Goal: Leave review/rating: Leave review/rating

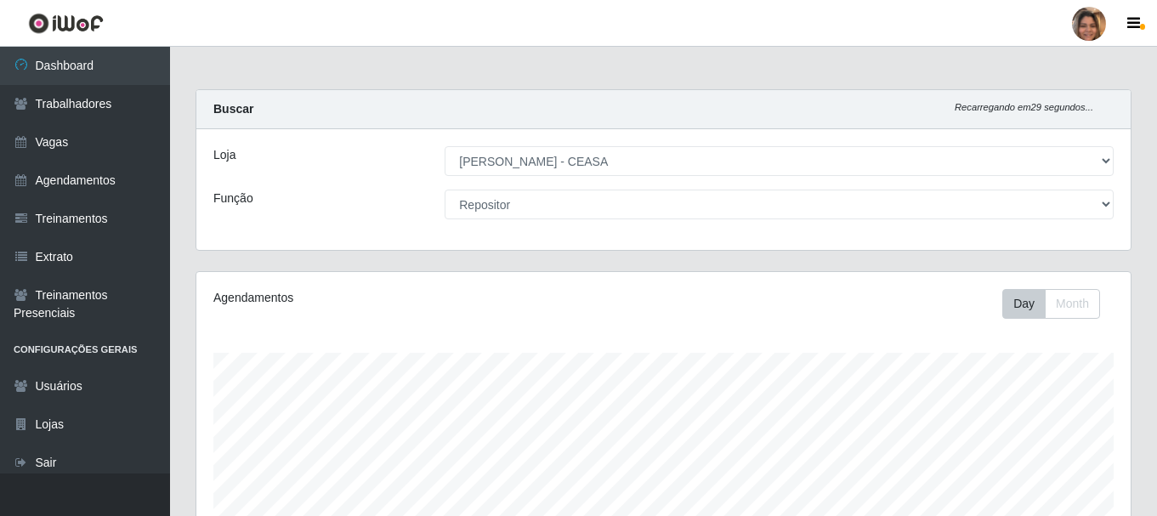
select select "474"
select select "24"
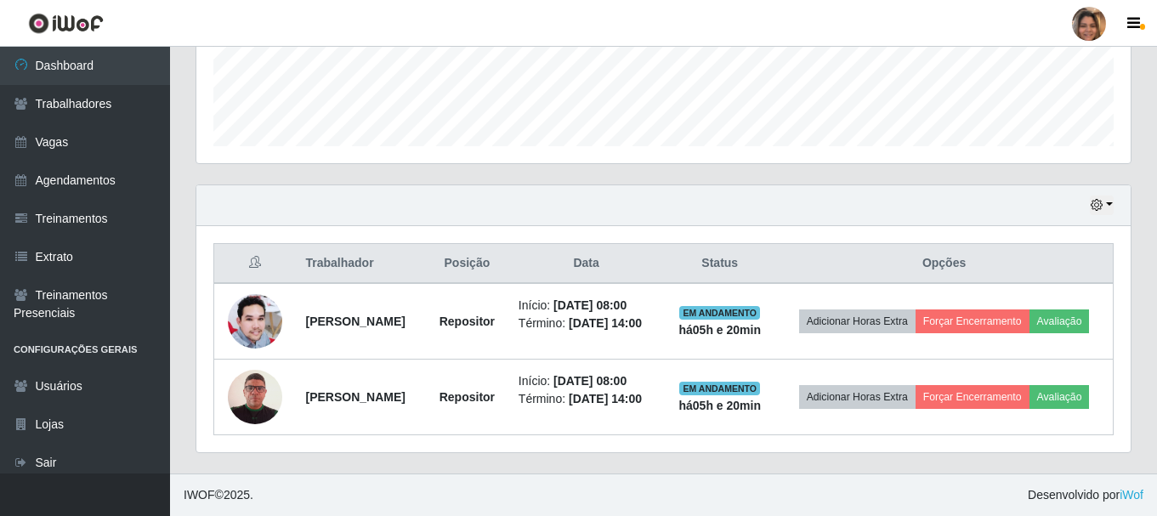
scroll to position [353, 934]
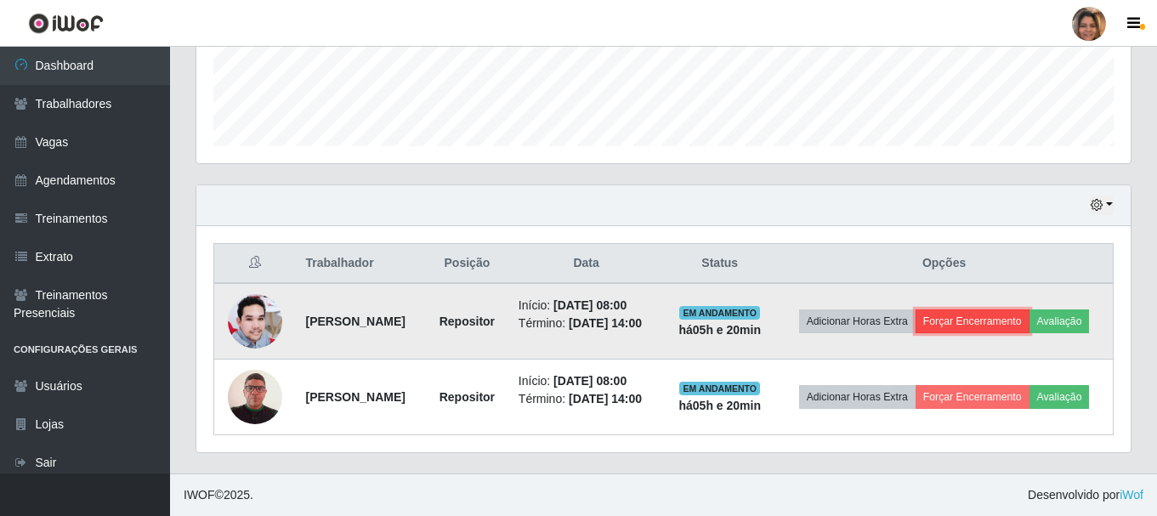
click at [979, 324] on button "Forçar Encerramento" at bounding box center [973, 322] width 114 height 24
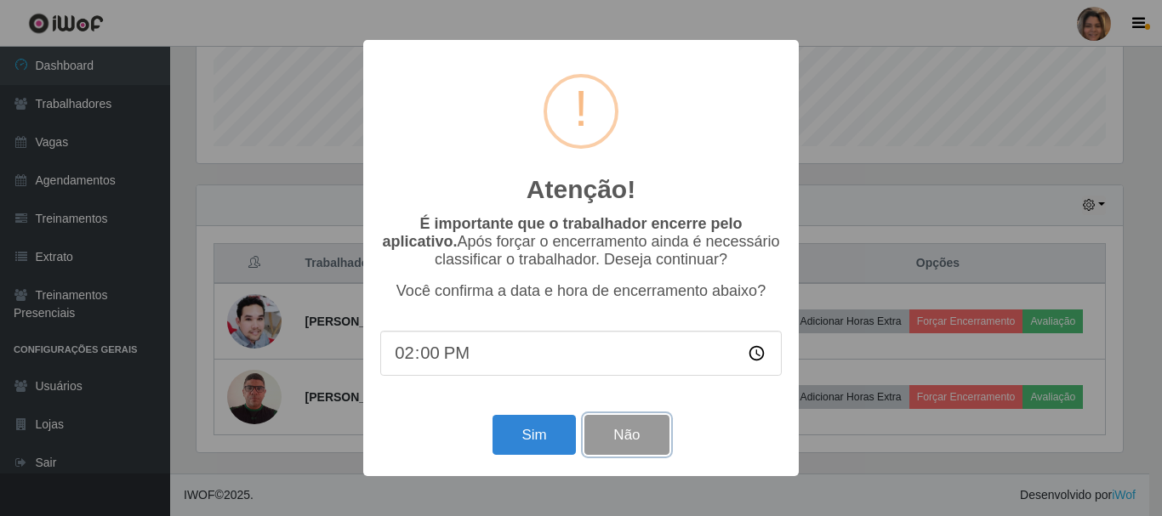
click at [626, 431] on button "Não" at bounding box center [626, 435] width 84 height 40
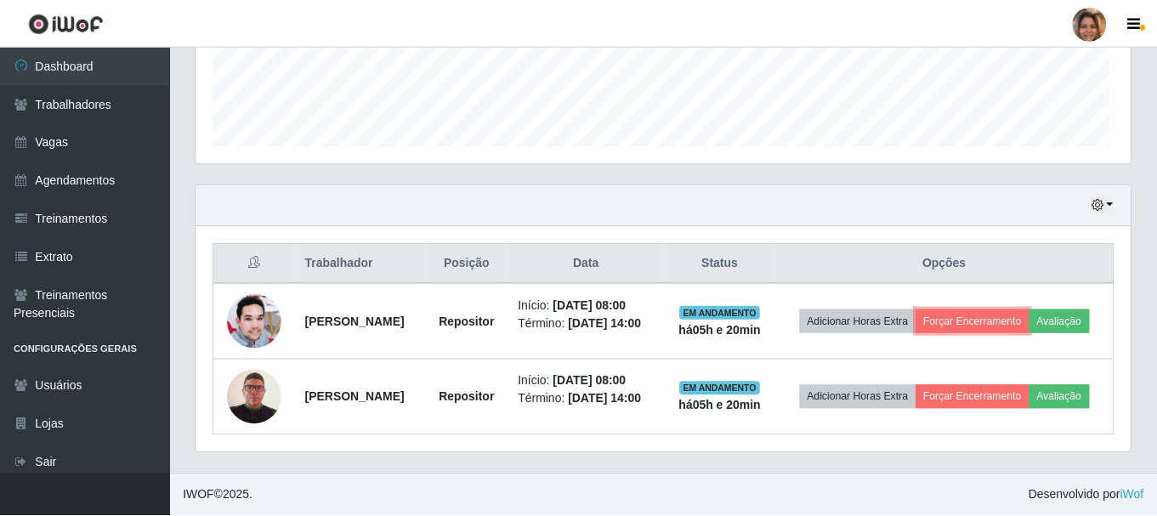
scroll to position [353, 934]
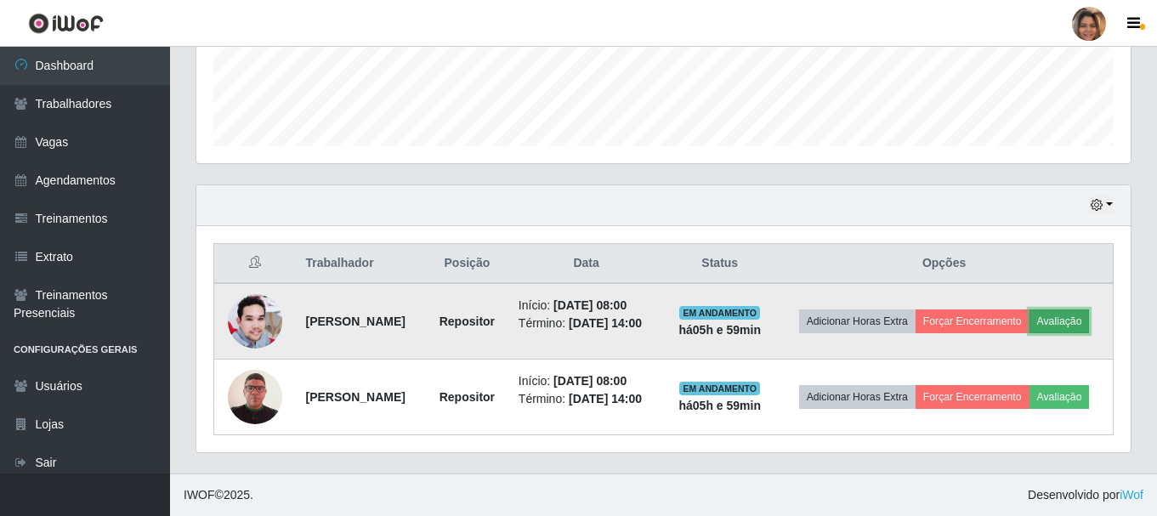
click at [1074, 327] on button "Avaliação" at bounding box center [1060, 322] width 60 height 24
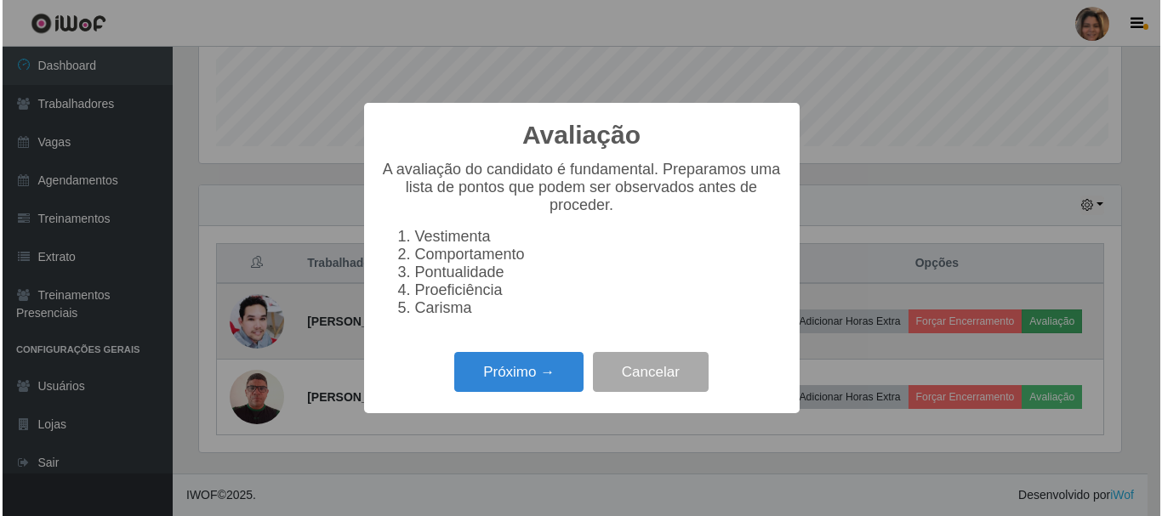
scroll to position [353, 926]
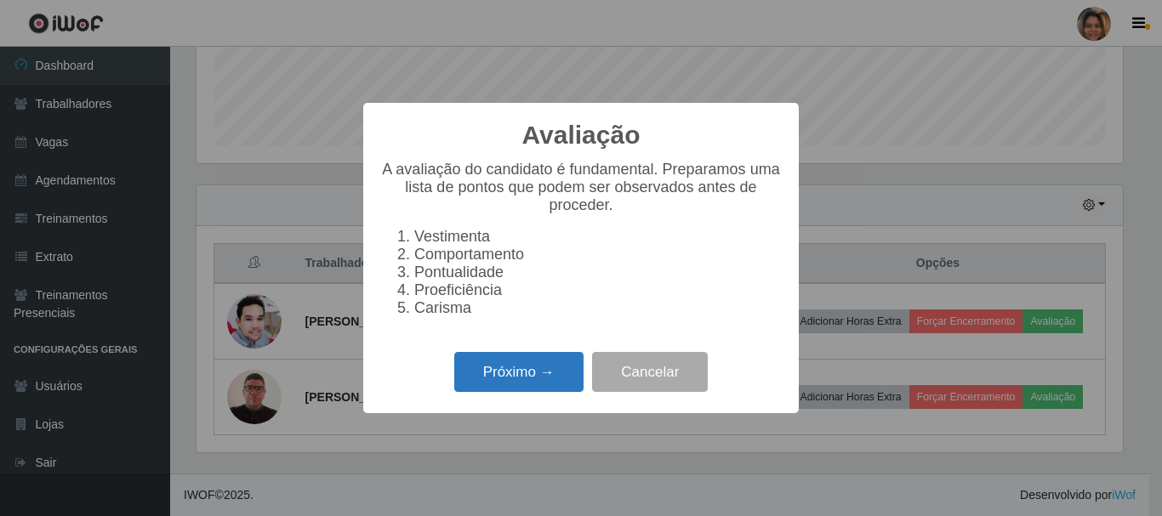
click at [480, 383] on button "Próximo →" at bounding box center [518, 372] width 129 height 40
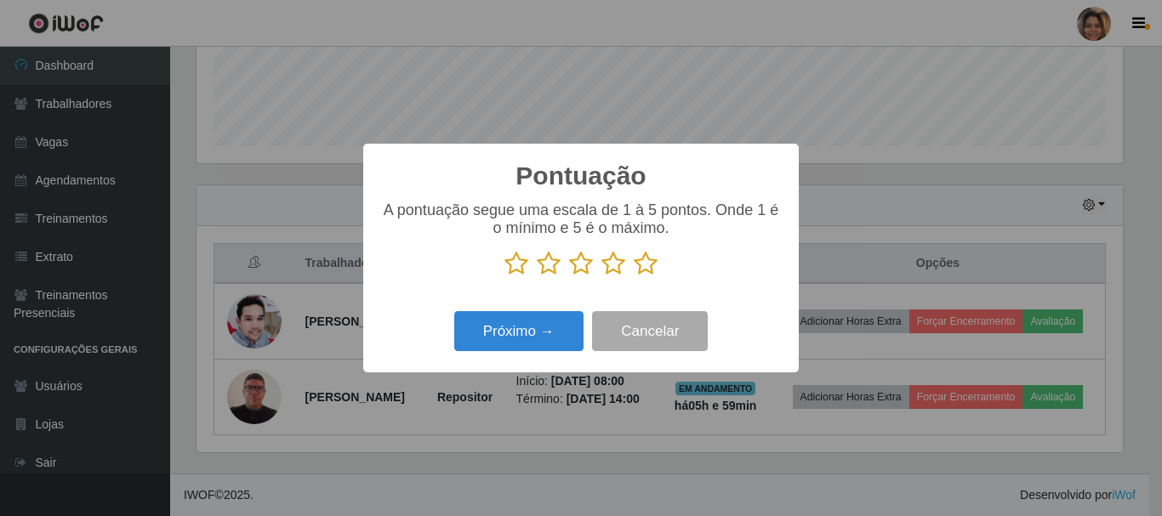
click at [653, 269] on icon at bounding box center [645, 264] width 24 height 26
click at [633, 276] on input "radio" at bounding box center [633, 276] width 0 height 0
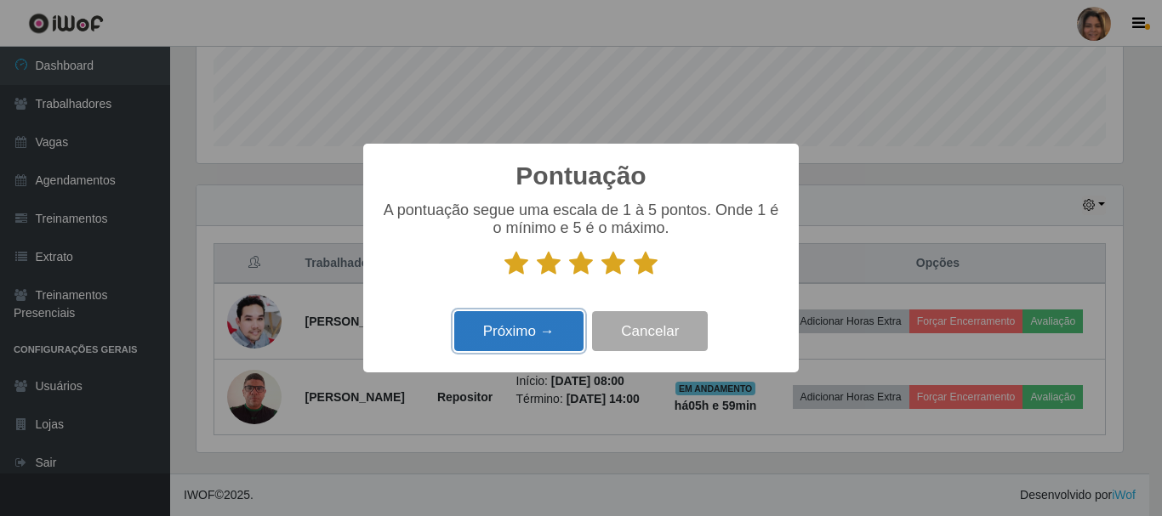
click at [541, 338] on button "Próximo →" at bounding box center [518, 331] width 129 height 40
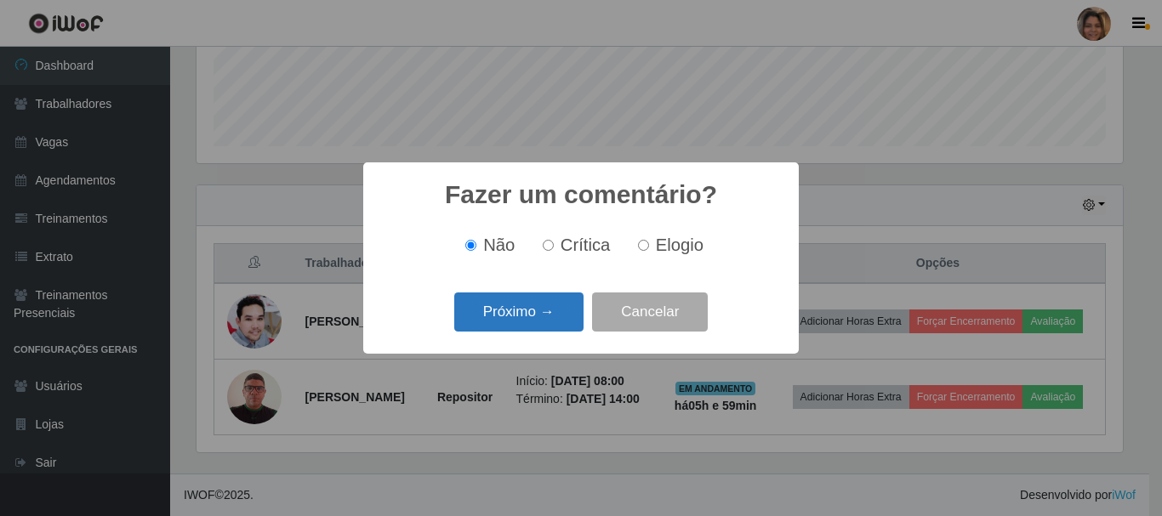
click at [521, 327] on button "Próximo →" at bounding box center [518, 313] width 129 height 40
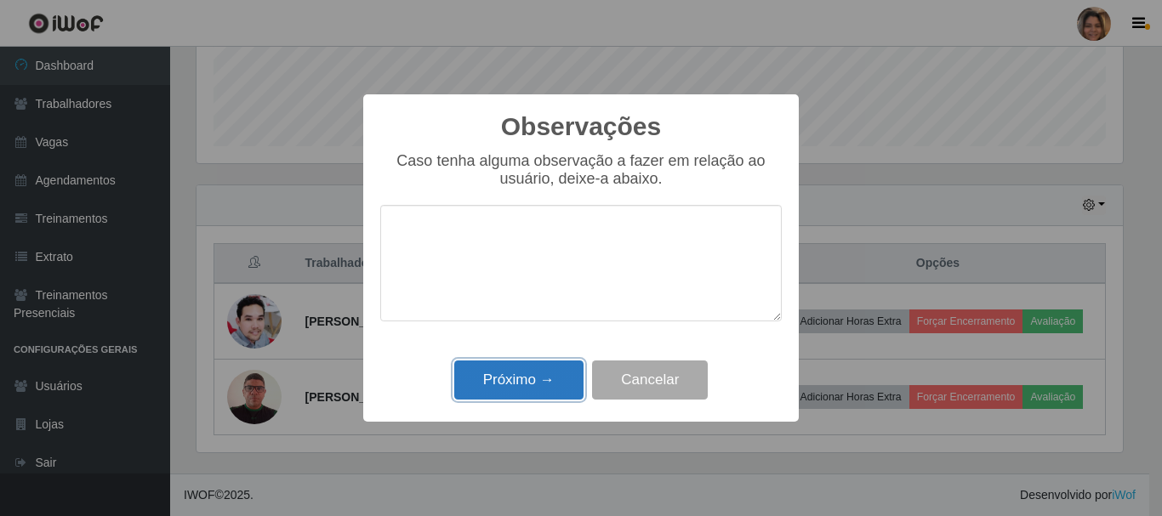
click at [537, 382] on button "Próximo →" at bounding box center [518, 381] width 129 height 40
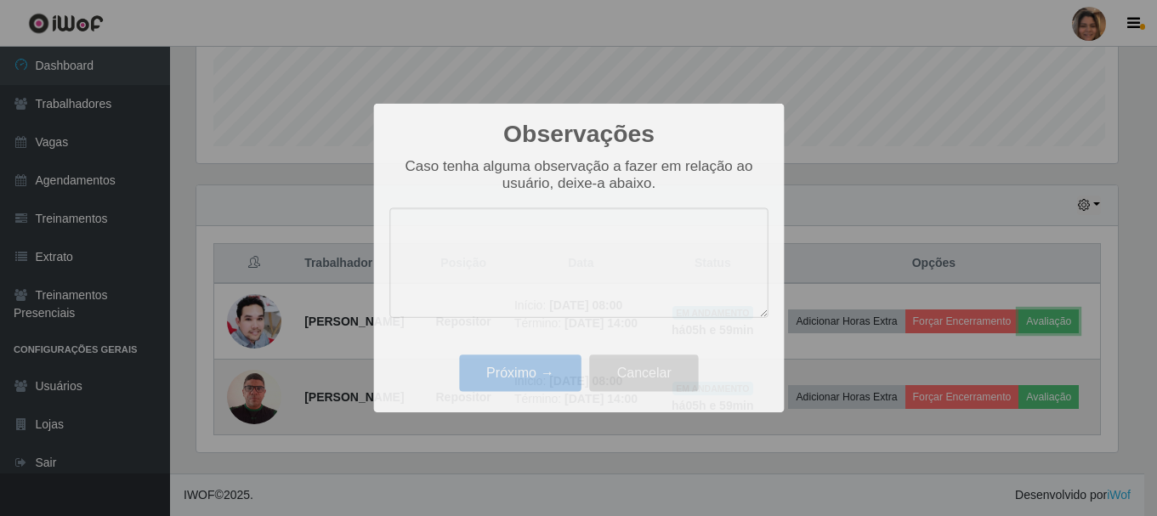
scroll to position [353, 934]
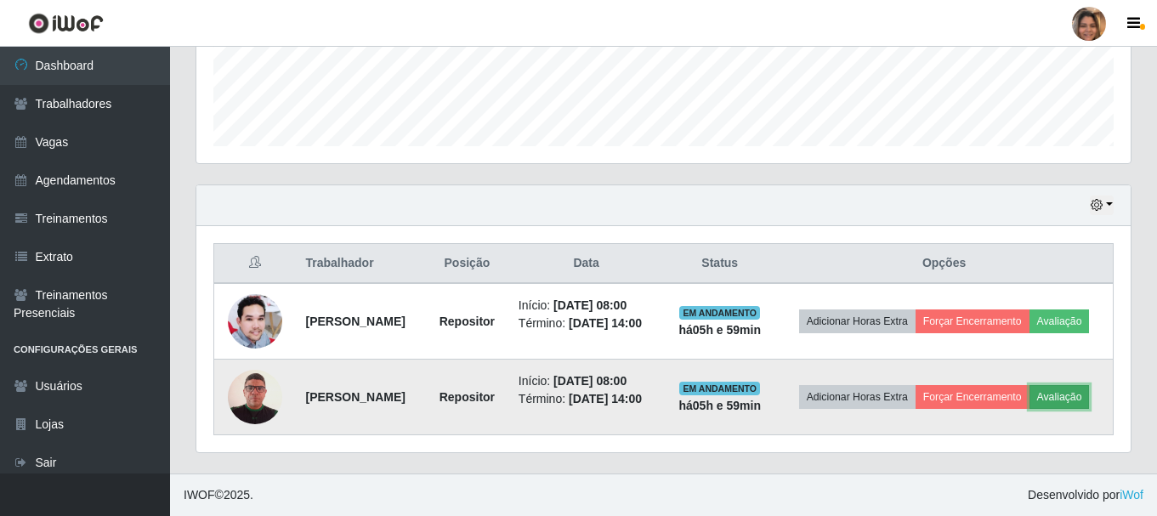
click at [1064, 400] on button "Avaliação" at bounding box center [1060, 397] width 60 height 24
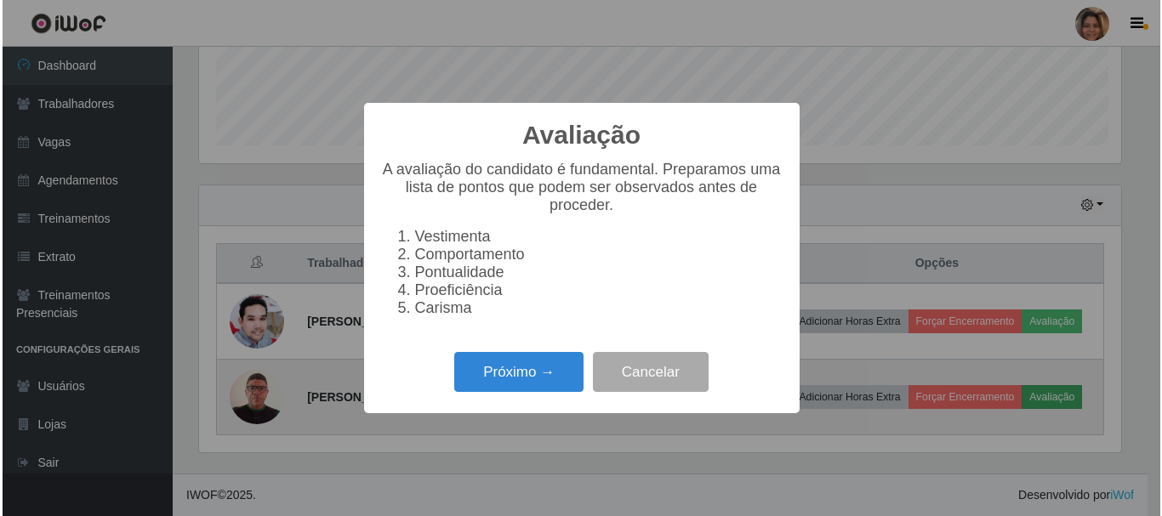
scroll to position [353, 926]
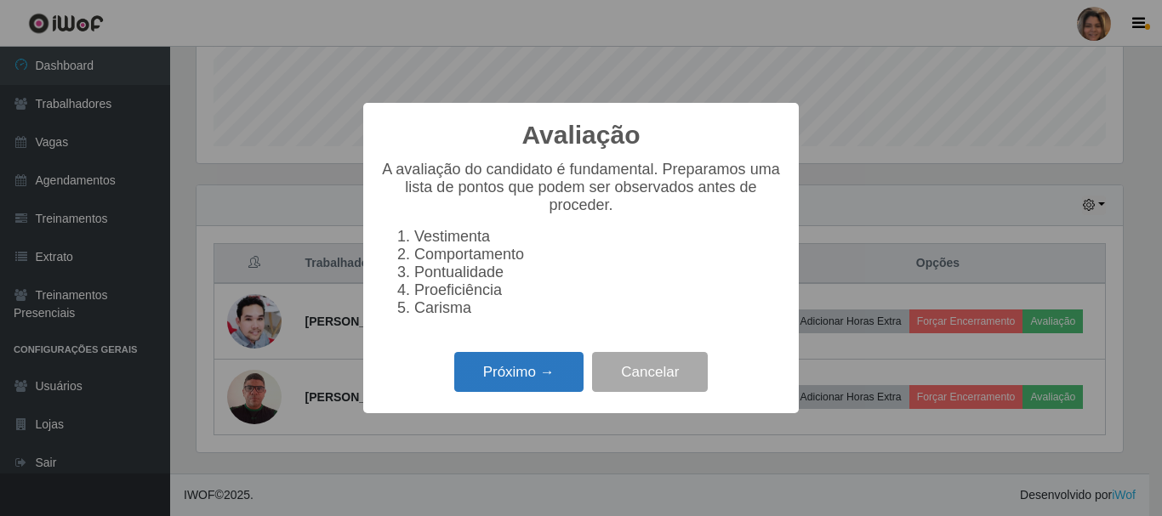
click at [506, 391] on button "Próximo →" at bounding box center [518, 372] width 129 height 40
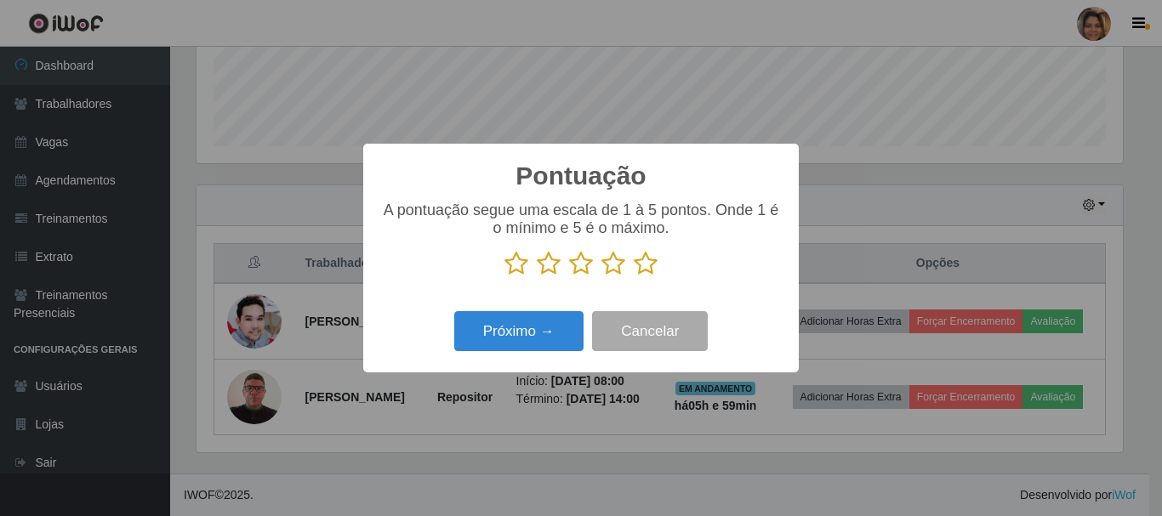
click at [652, 264] on icon at bounding box center [645, 264] width 24 height 26
click at [633, 276] on input "radio" at bounding box center [633, 276] width 0 height 0
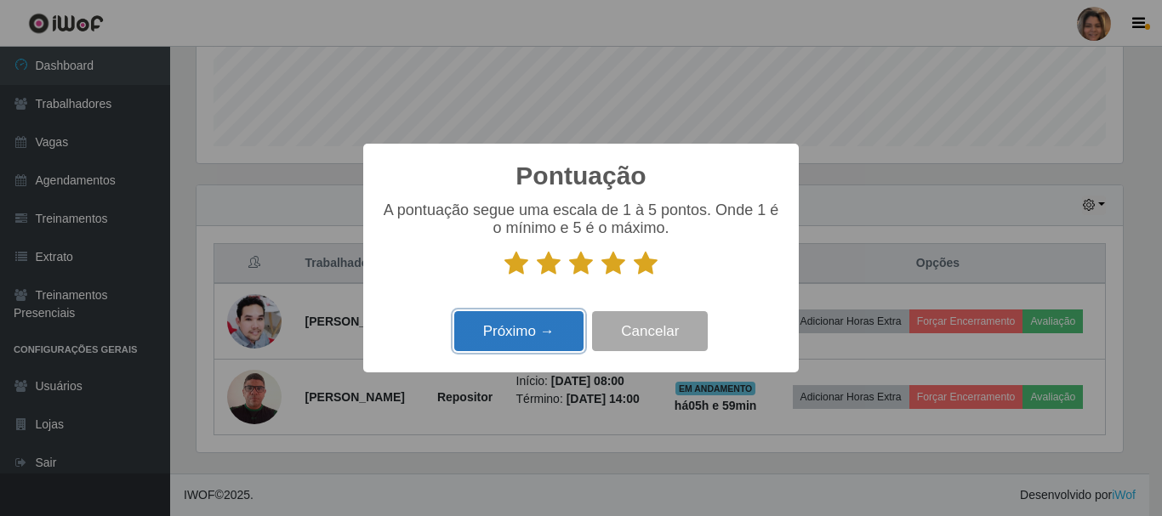
click at [559, 337] on button "Próximo →" at bounding box center [518, 331] width 129 height 40
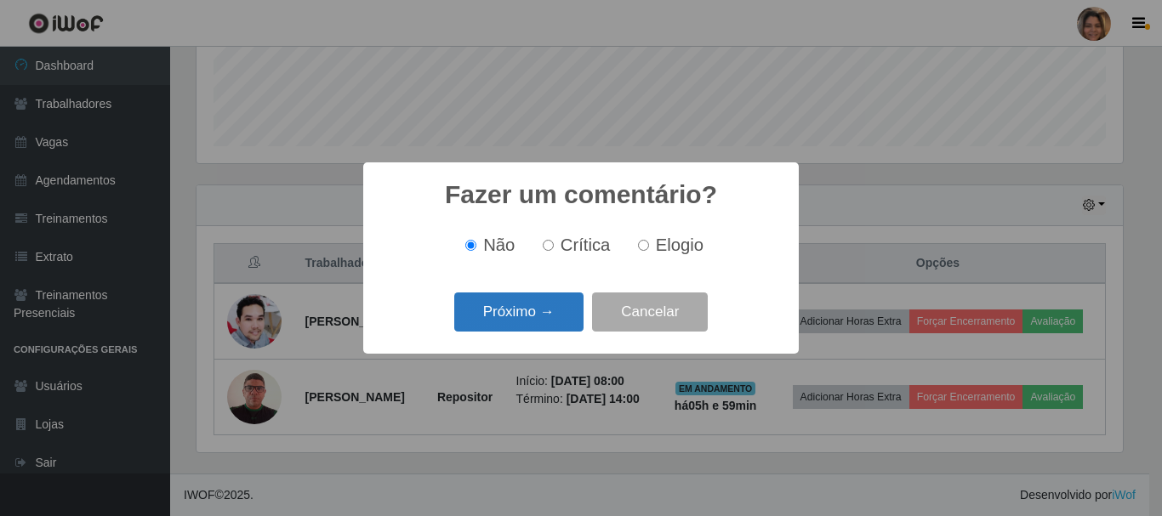
click at [548, 315] on button "Próximo →" at bounding box center [518, 313] width 129 height 40
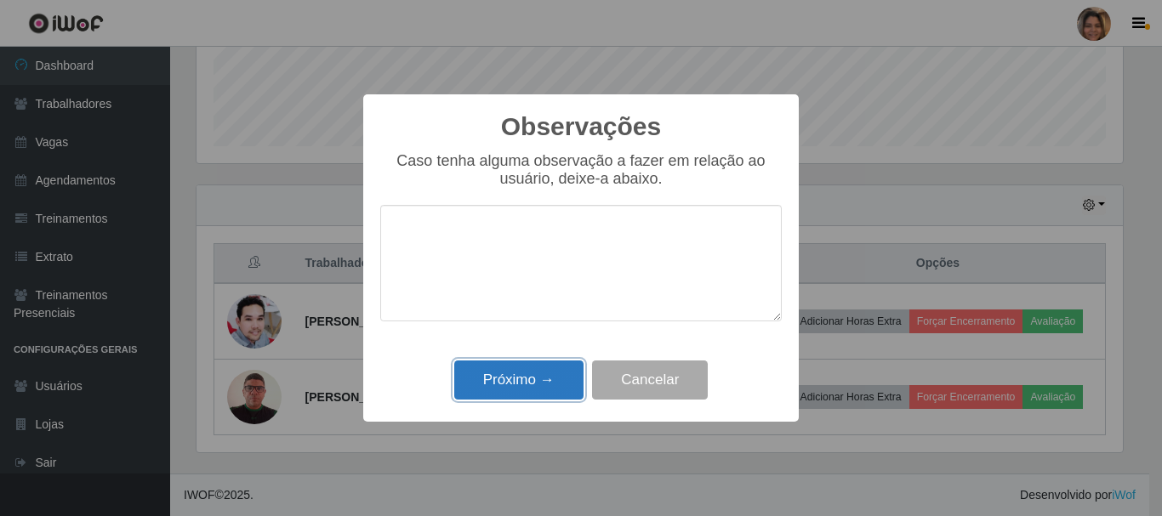
click at [547, 381] on button "Próximo →" at bounding box center [518, 381] width 129 height 40
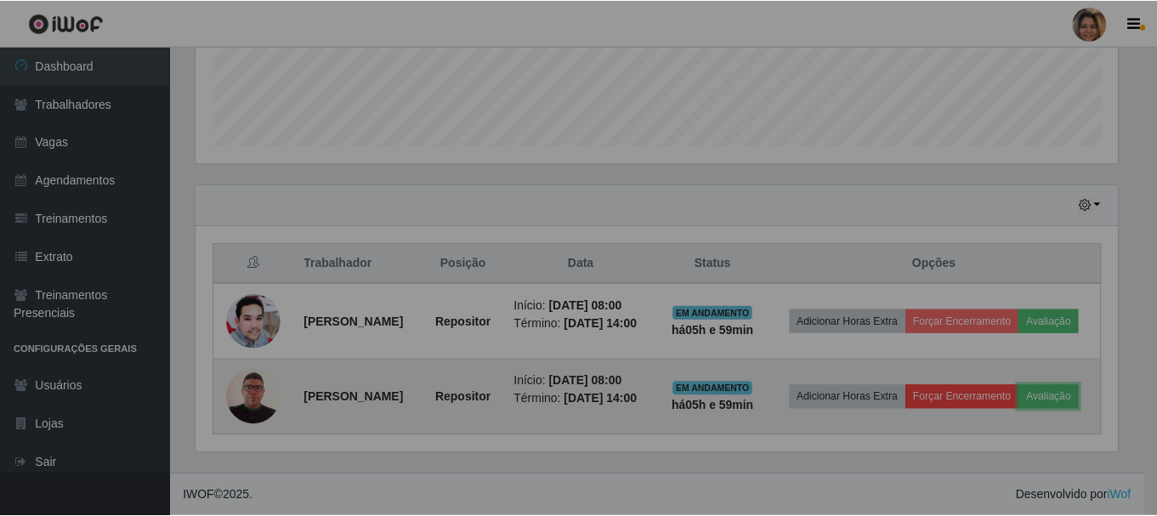
scroll to position [353, 934]
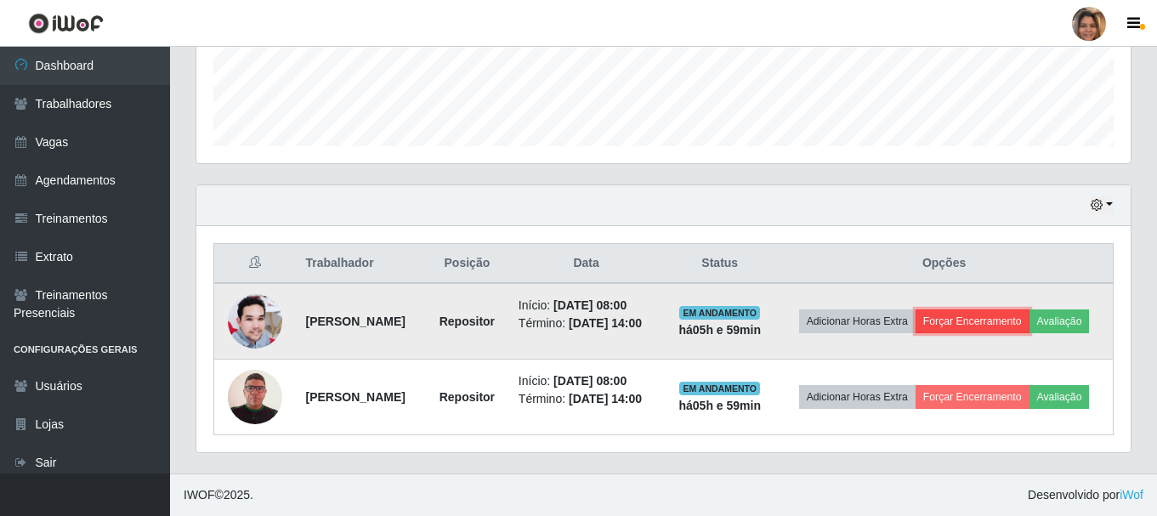
click at [1008, 327] on button "Forçar Encerramento" at bounding box center [973, 322] width 114 height 24
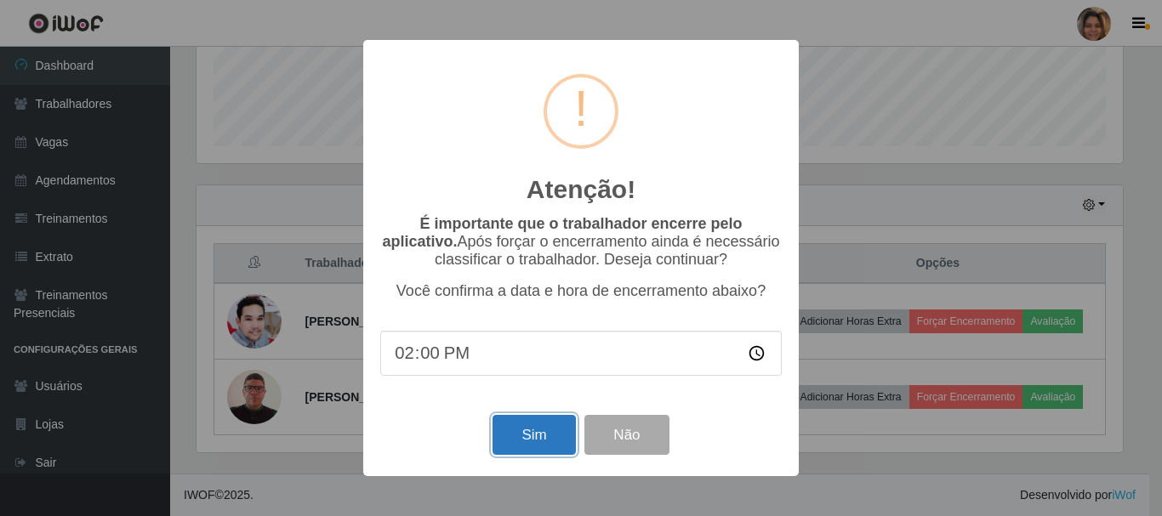
click at [553, 448] on button "Sim" at bounding box center [533, 435] width 82 height 40
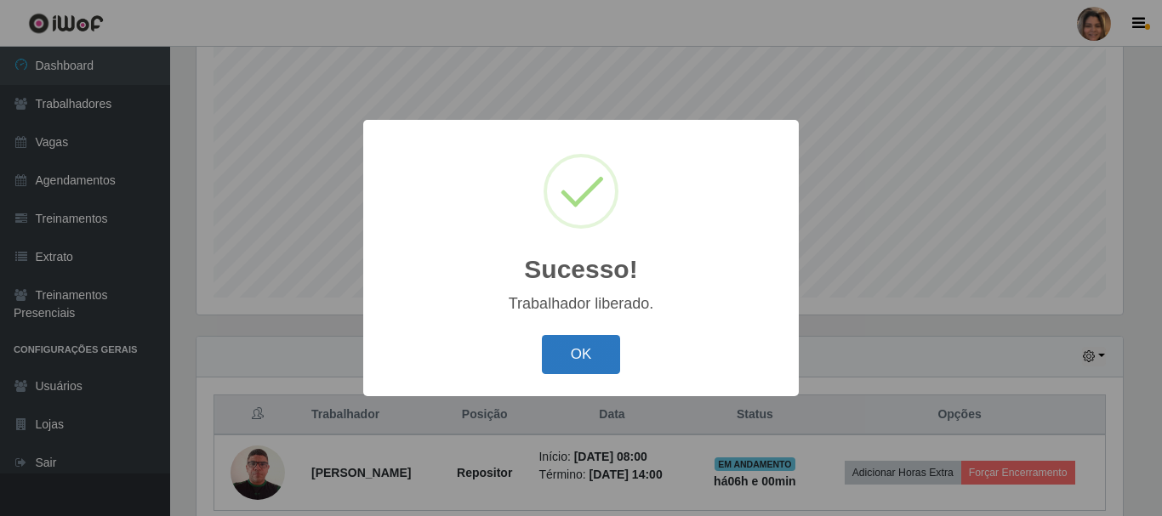
click at [558, 365] on button "OK" at bounding box center [581, 355] width 79 height 40
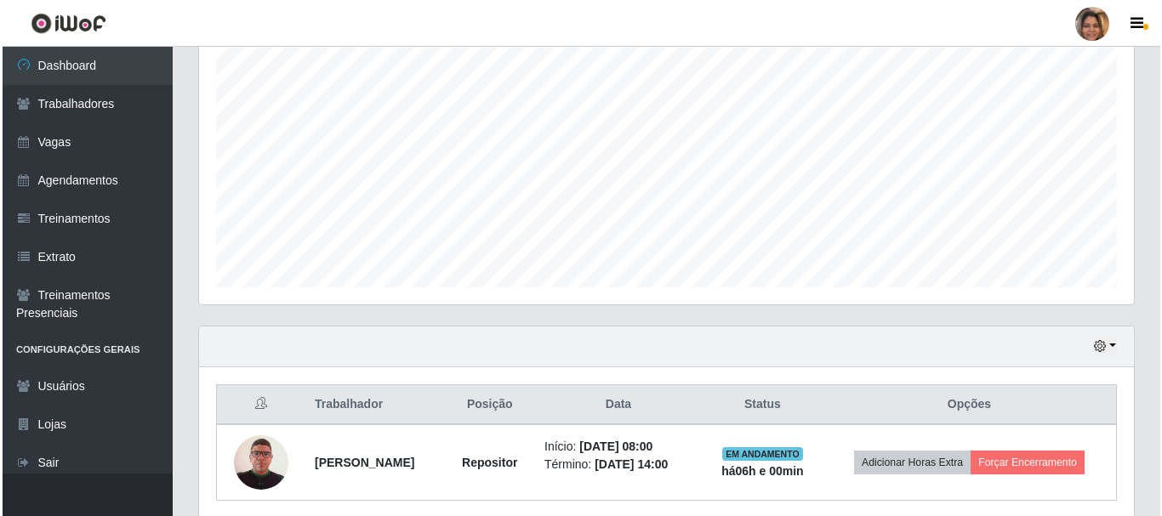
scroll to position [386, 0]
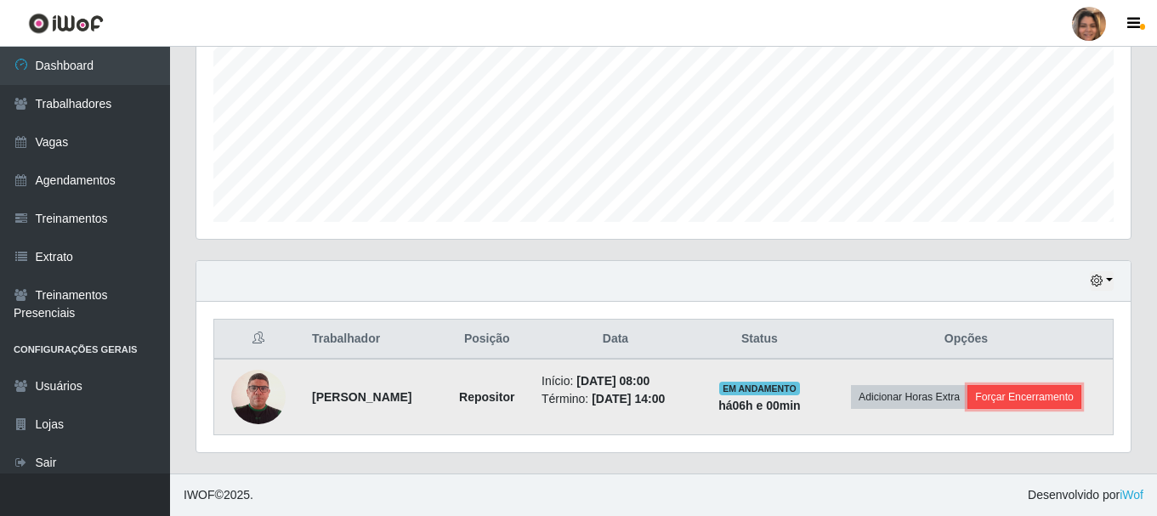
click at [998, 399] on button "Forçar Encerramento" at bounding box center [1025, 397] width 114 height 24
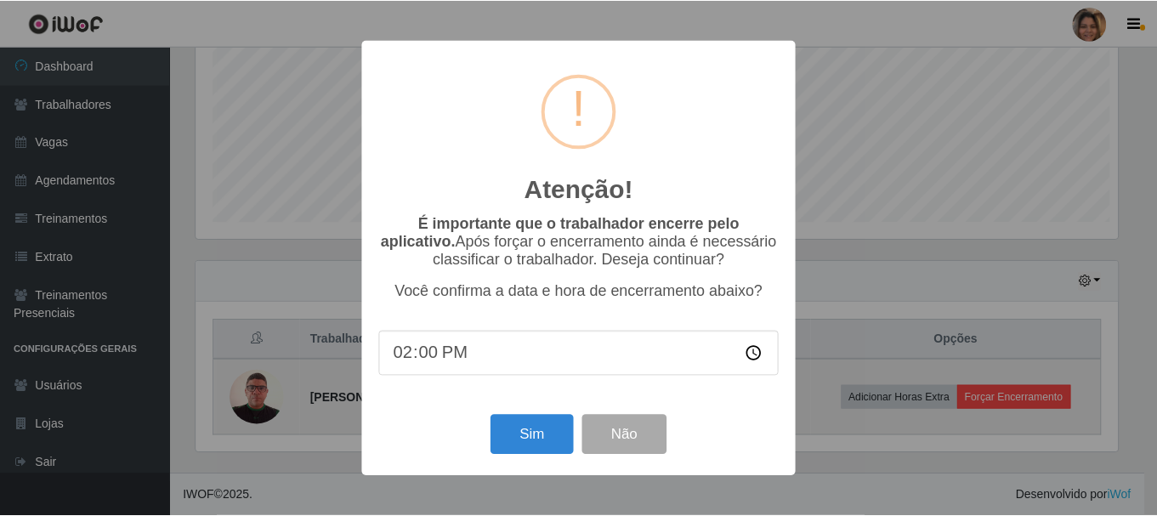
scroll to position [353, 926]
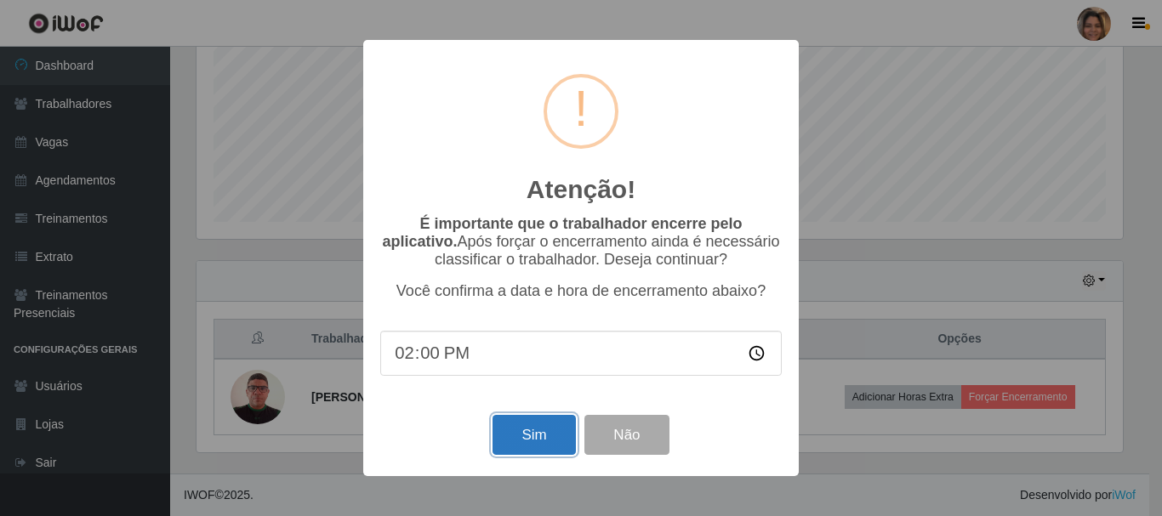
click at [526, 448] on button "Sim" at bounding box center [533, 435] width 82 height 40
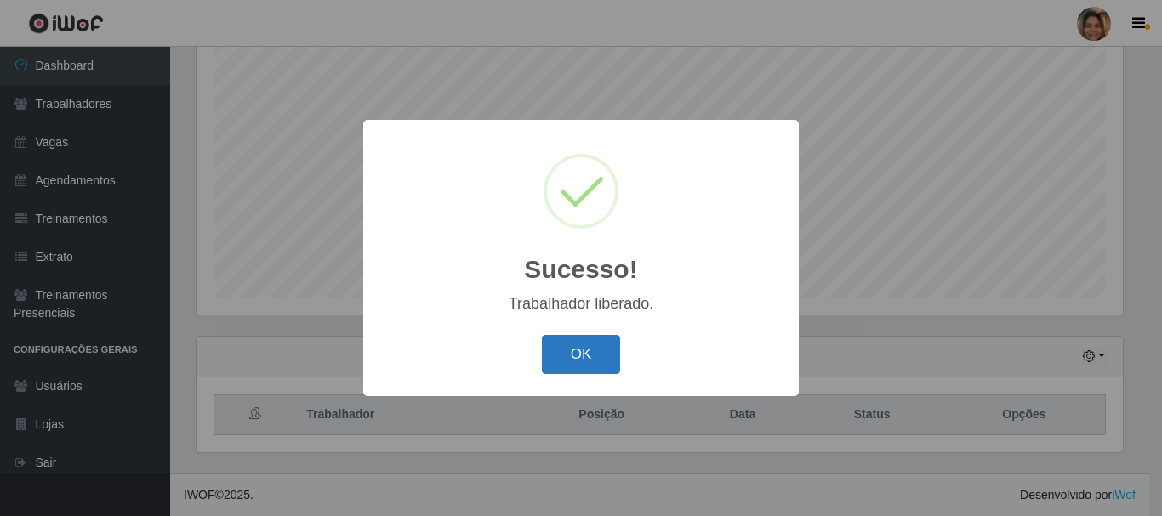
click at [581, 361] on button "OK" at bounding box center [581, 355] width 79 height 40
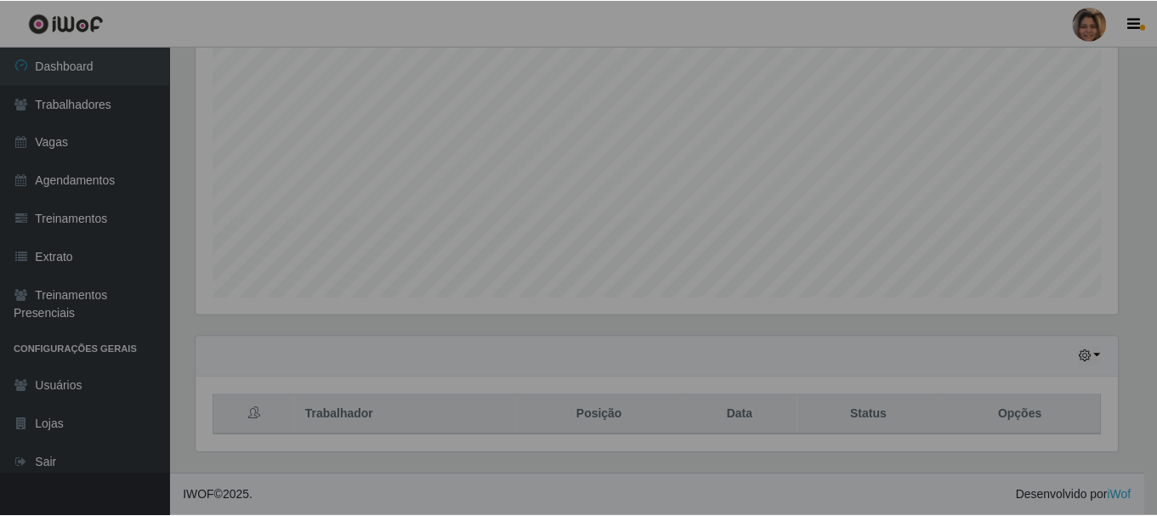
scroll to position [0, 0]
